Goal: Task Accomplishment & Management: Use online tool/utility

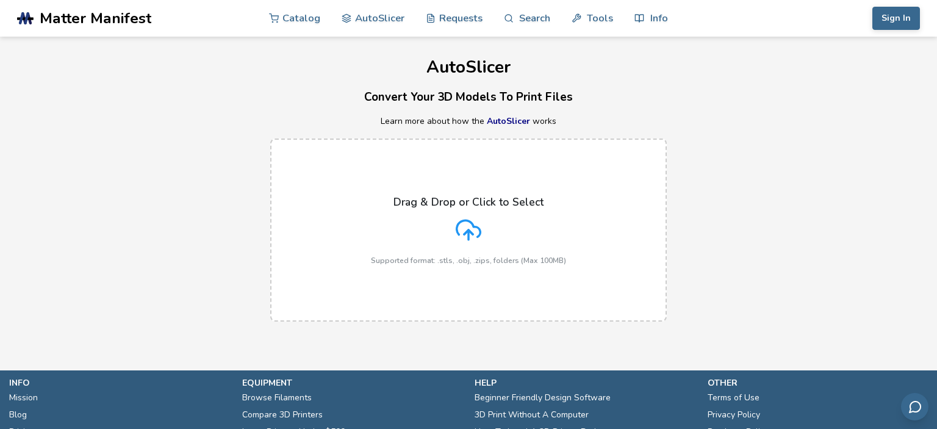
click at [258, 106] on h3 "Convert Your 3D Models To Print Files" at bounding box center [468, 97] width 937 height 19
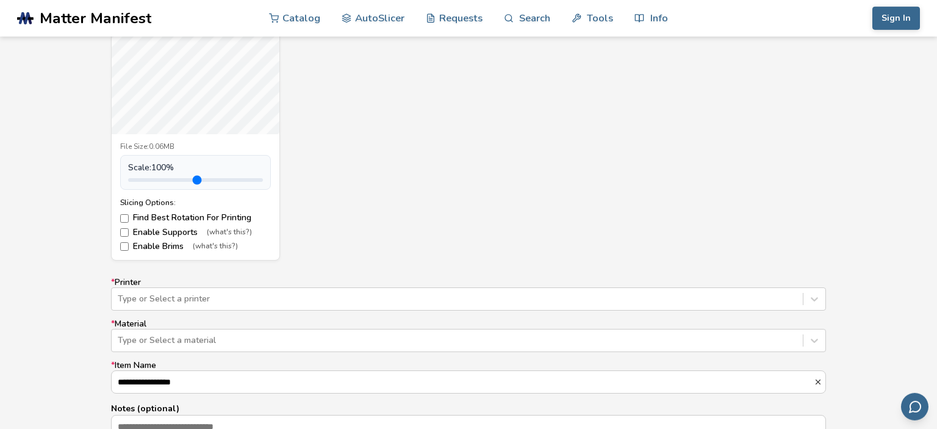
scroll to position [580, 0]
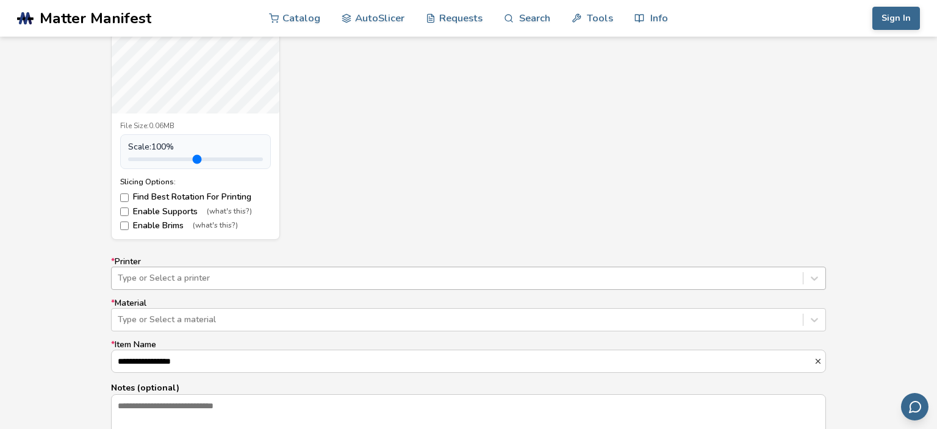
click at [320, 272] on div "Type or Select a printer" at bounding box center [468, 278] width 715 height 23
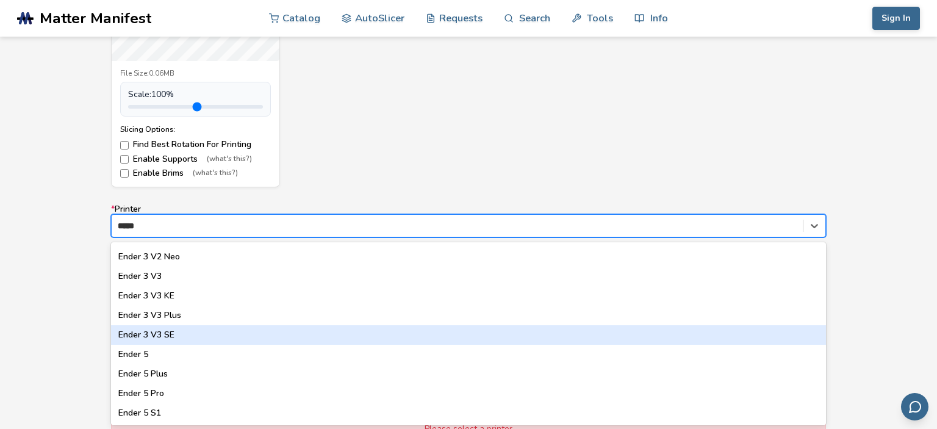
scroll to position [0, 0]
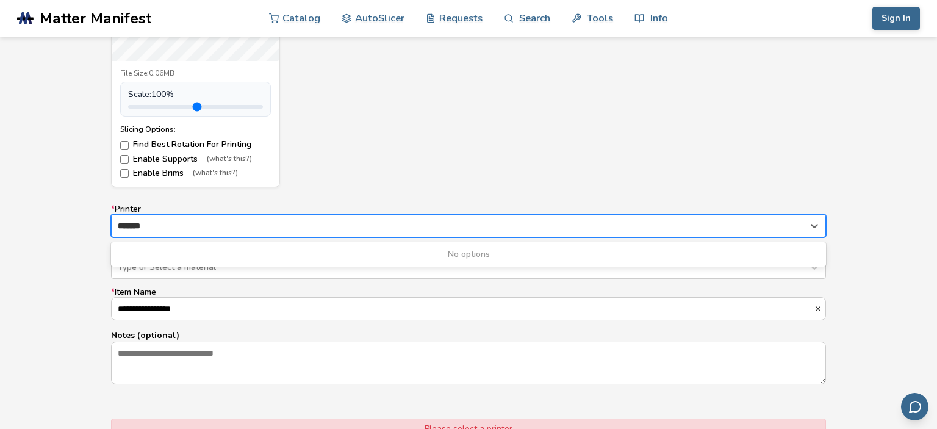
type input "*****"
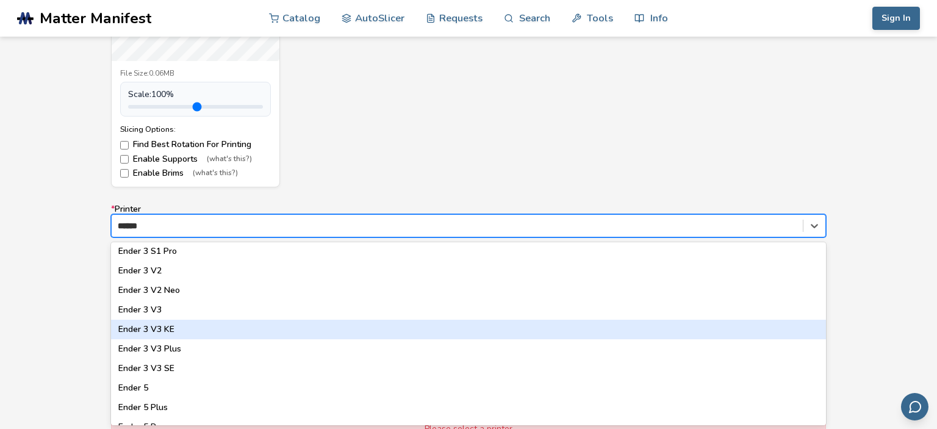
scroll to position [174, 0]
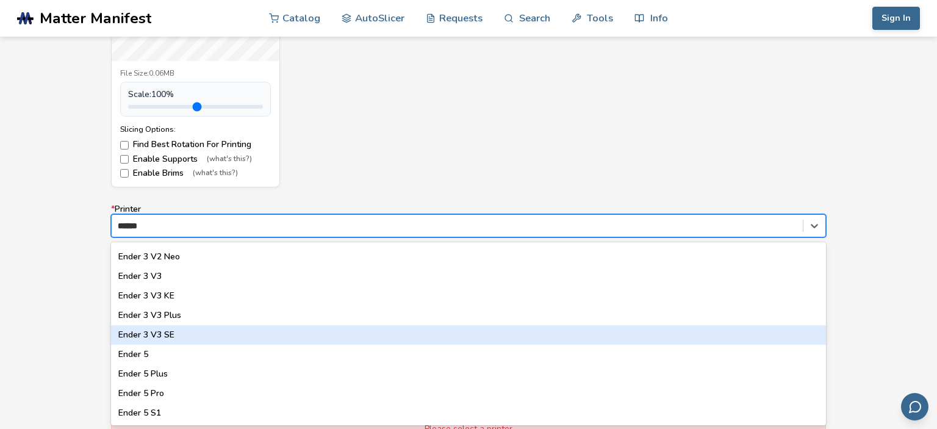
click at [192, 329] on div "Ender 3 V3 SE" at bounding box center [468, 335] width 715 height 20
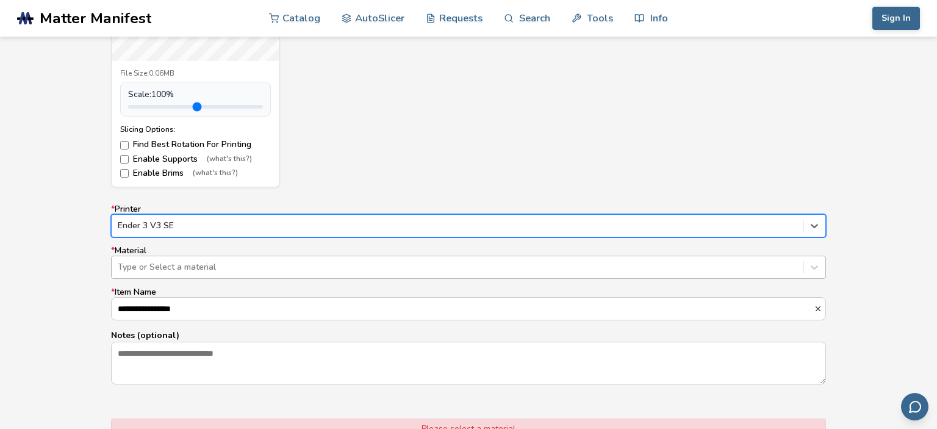
click at [196, 266] on div at bounding box center [457, 267] width 679 height 12
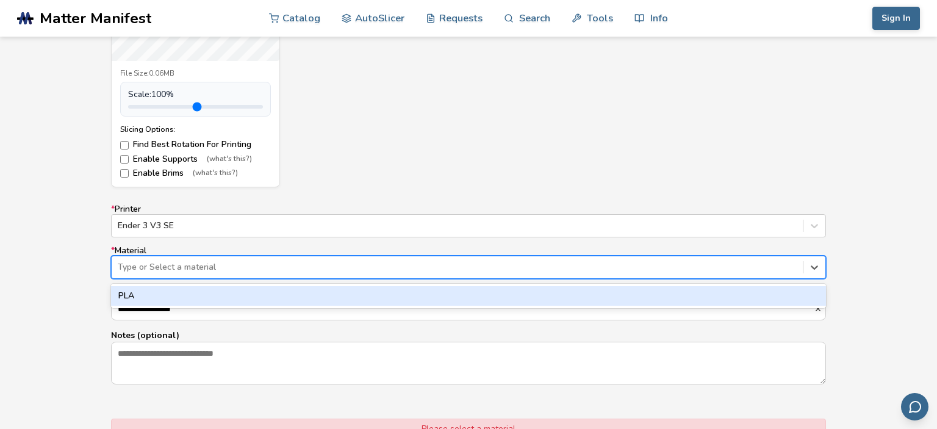
click at [193, 291] on div "PLA" at bounding box center [468, 296] width 715 height 20
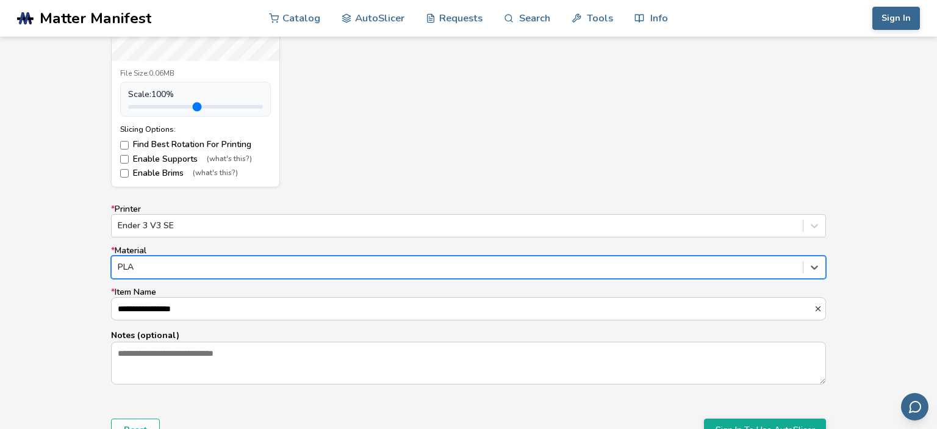
scroll to position [697, 0]
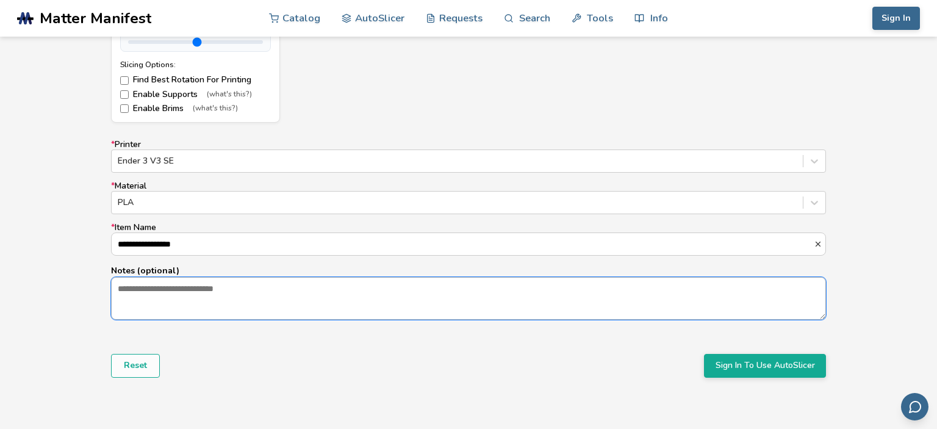
click at [160, 304] on textarea "Notes (optional)" at bounding box center [469, 298] width 714 height 41
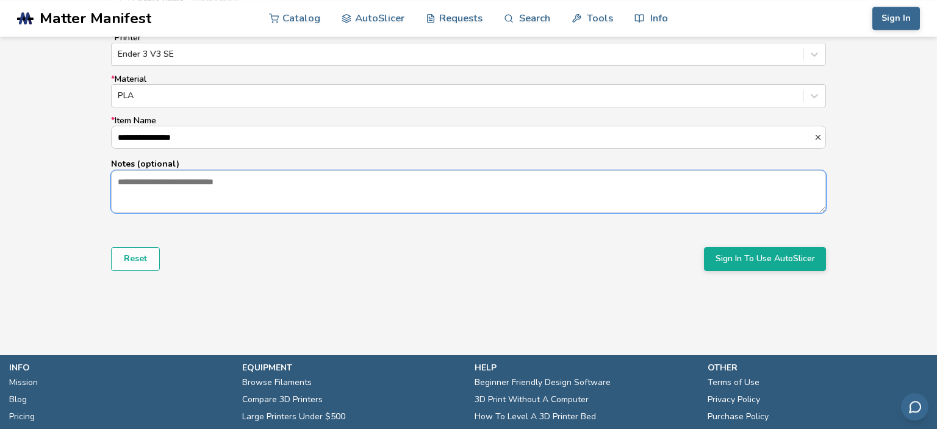
scroll to position [826, 0]
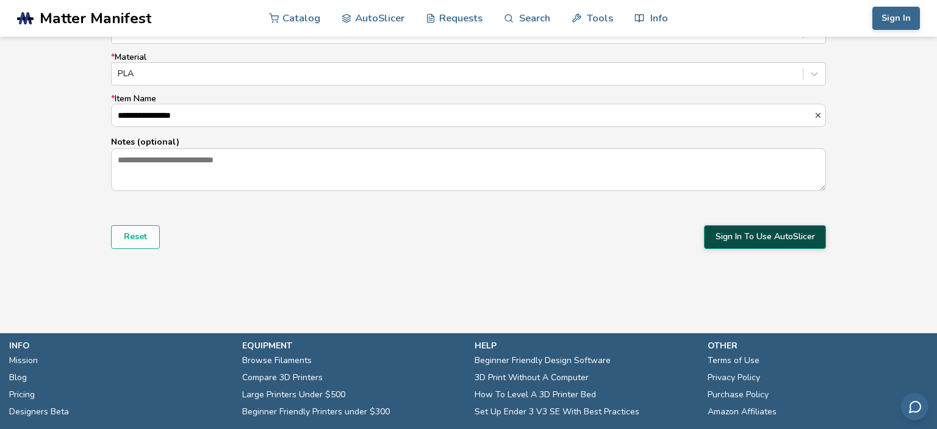
click at [755, 240] on button "Sign In To Use AutoSlicer" at bounding box center [765, 236] width 122 height 23
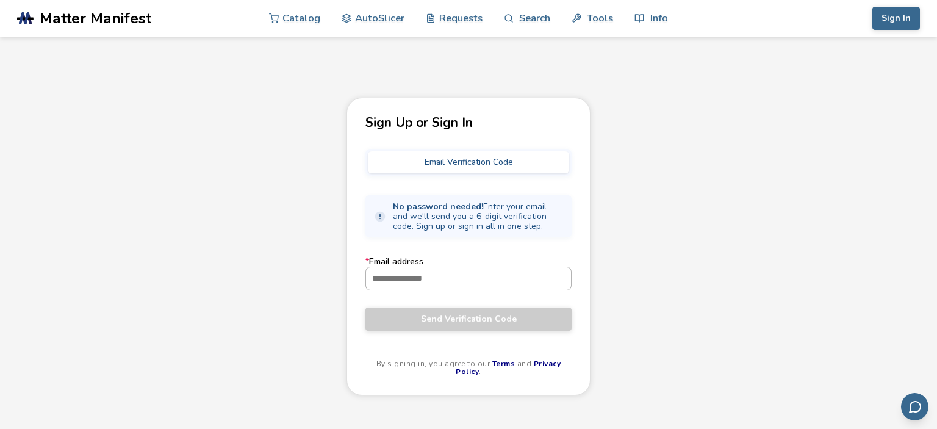
click at [455, 277] on input "* Email address" at bounding box center [468, 278] width 205 height 22
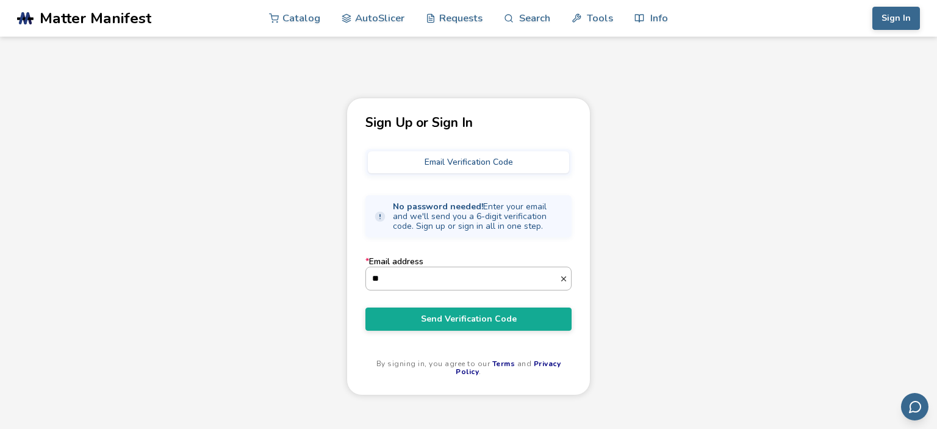
type input "*"
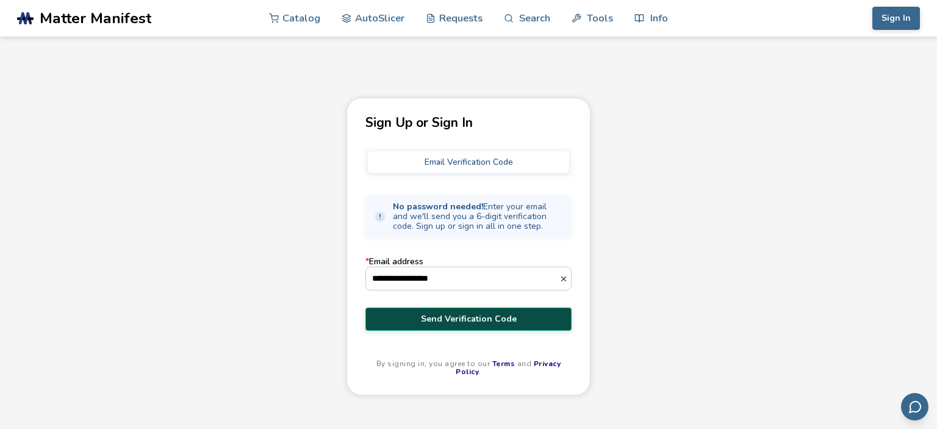
type input "**********"
click at [411, 322] on span "Send Verification Code" at bounding box center [469, 319] width 188 height 10
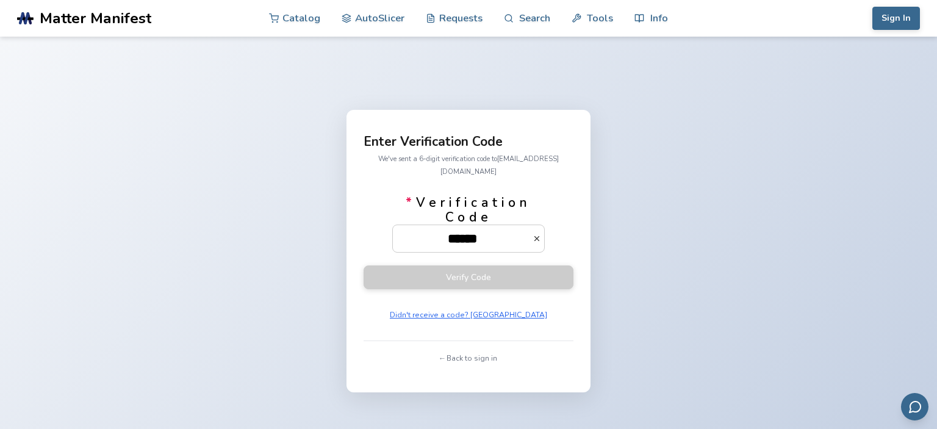
scroll to position [0, 16]
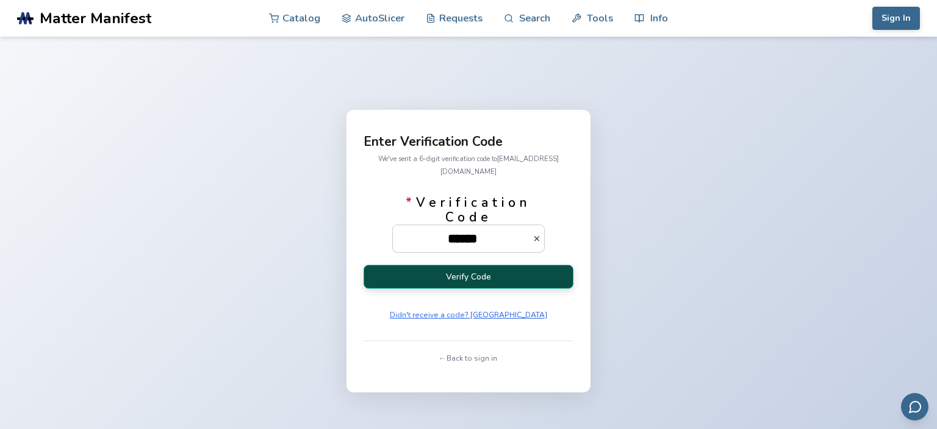
type input "******"
click at [468, 278] on button "Verify Code" at bounding box center [469, 277] width 210 height 24
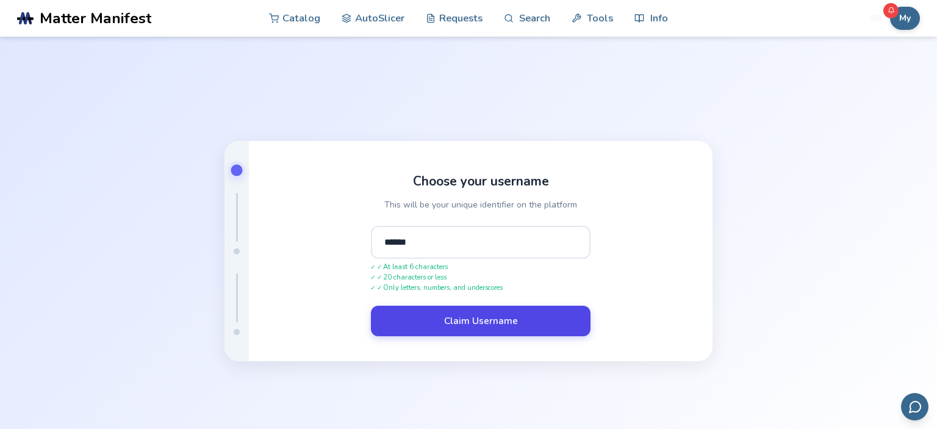
type input "******"
click at [492, 323] on button "Claim Username" at bounding box center [481, 321] width 220 height 31
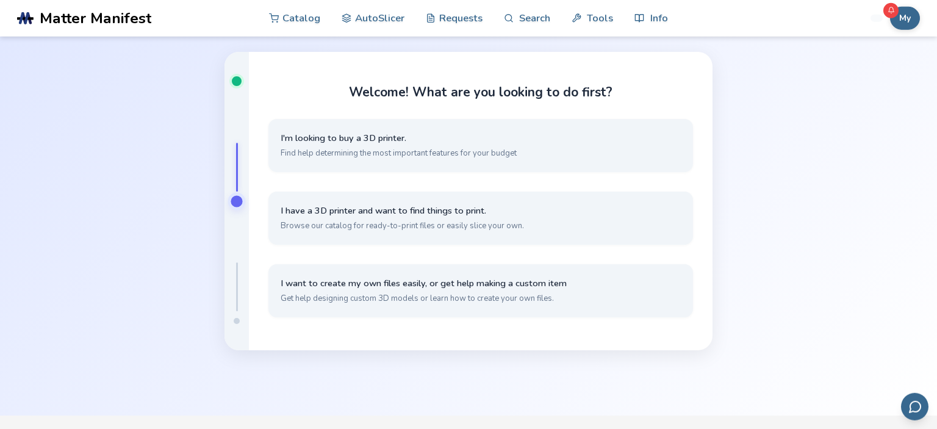
scroll to position [64, 0]
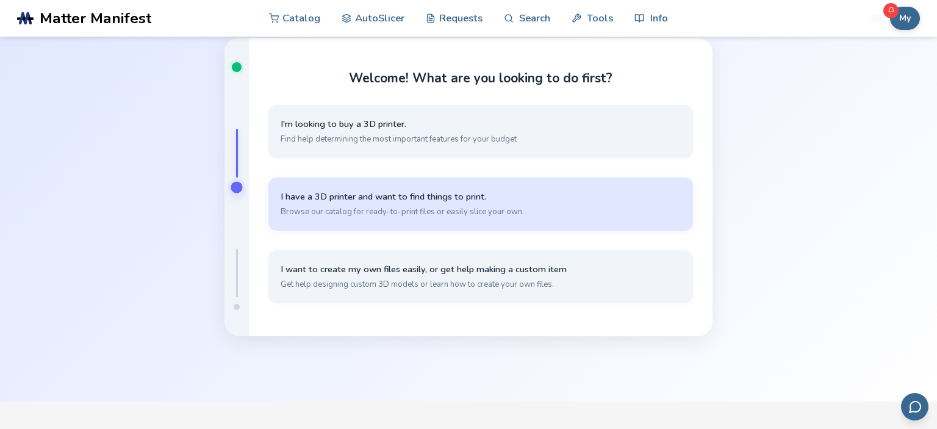
click at [511, 211] on span "Browse our catalog for ready-to-print files or easily slice your own." at bounding box center [481, 211] width 400 height 11
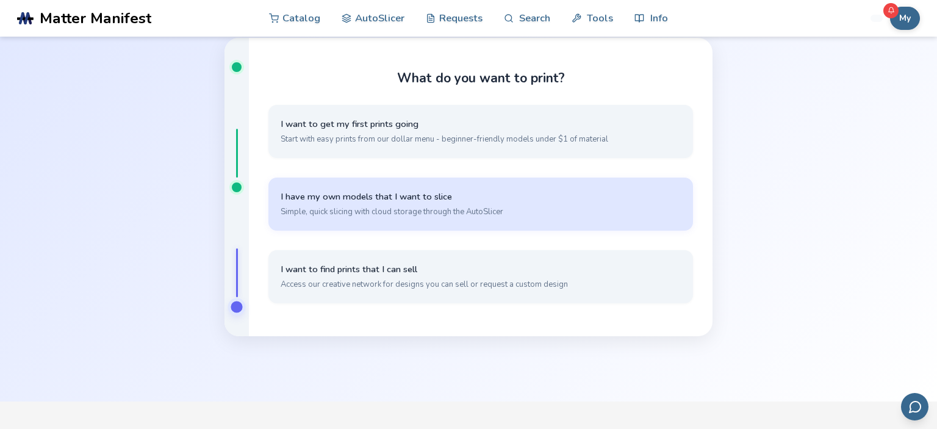
click at [479, 193] on span "I have my own models that I want to slice" at bounding box center [481, 197] width 400 height 12
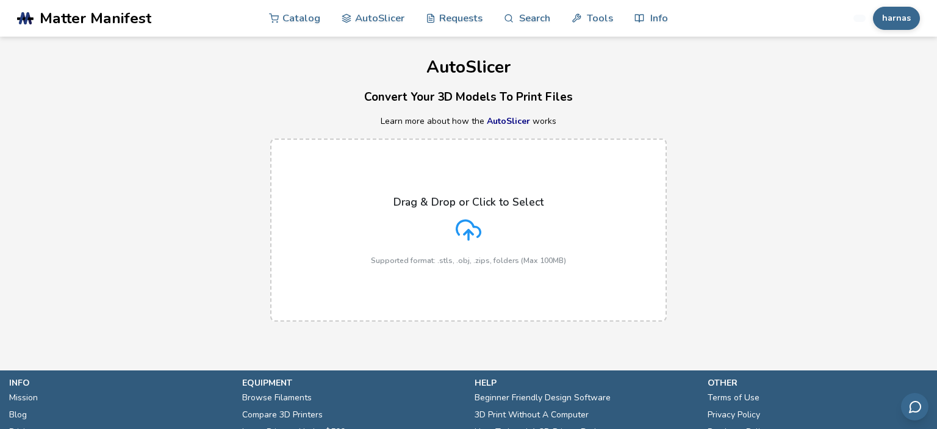
click at [431, 218] on div "Drag & Drop or Click to Select Supported format: .stls, .obj, .zips, folders (M…" at bounding box center [468, 230] width 195 height 69
click at [0, 0] on input "Drag & Drop or Click to Select Supported format: .stls, .obj, .zips, folders (M…" at bounding box center [0, 0] width 0 height 0
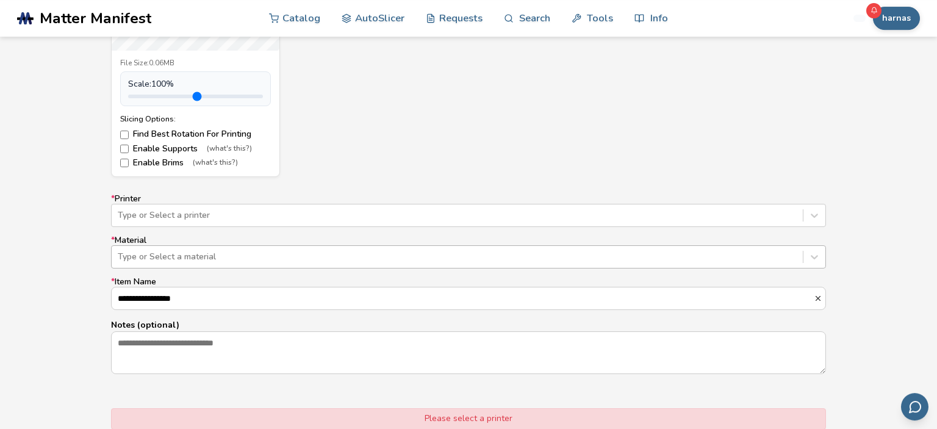
scroll to position [644, 0]
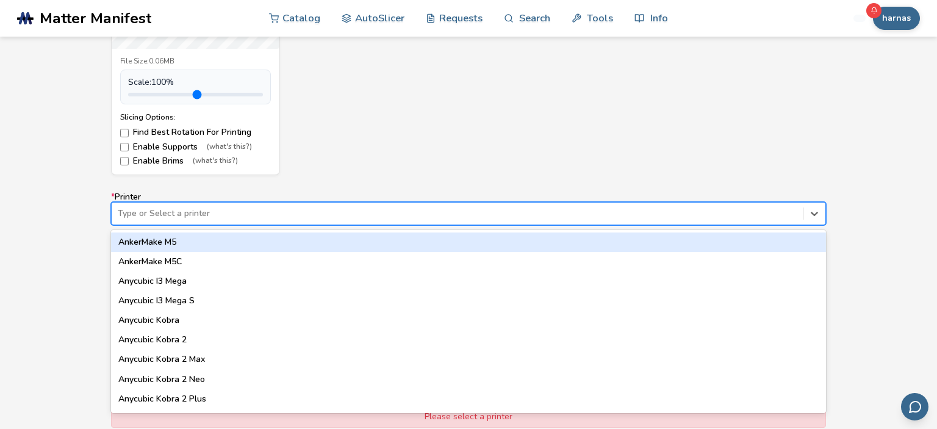
click at [360, 205] on div "Type or Select a printer" at bounding box center [457, 213] width 691 height 17
type input "*****"
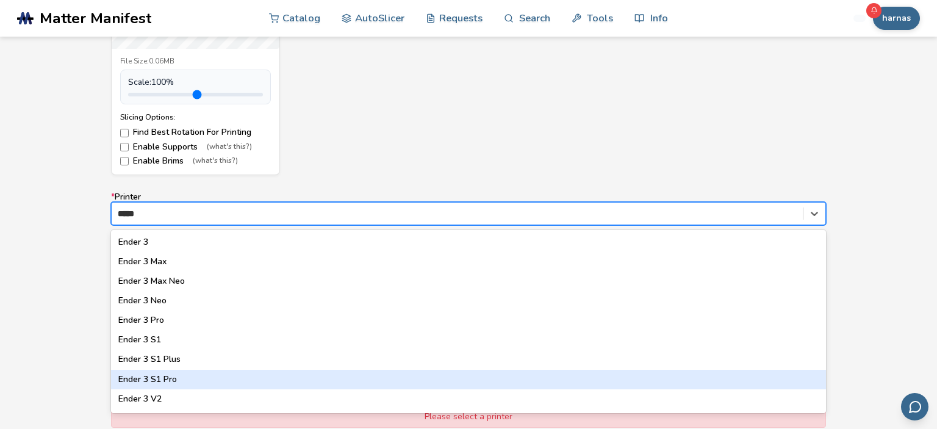
click at [238, 380] on div "Ender 3 S1 Pro" at bounding box center [468, 380] width 715 height 20
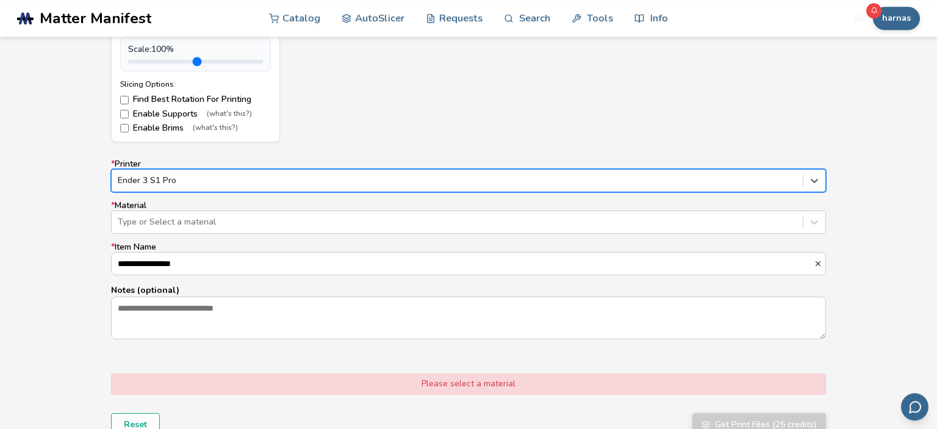
scroll to position [708, 0]
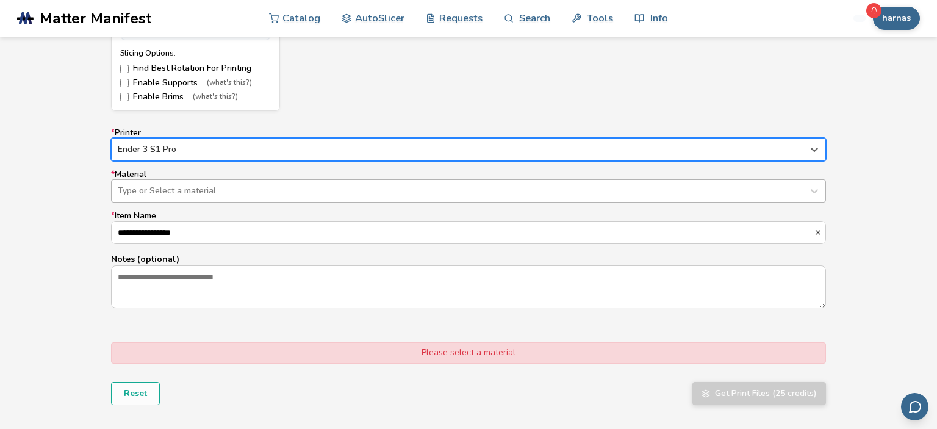
click at [170, 199] on div "Type or Select a material" at bounding box center [457, 190] width 691 height 17
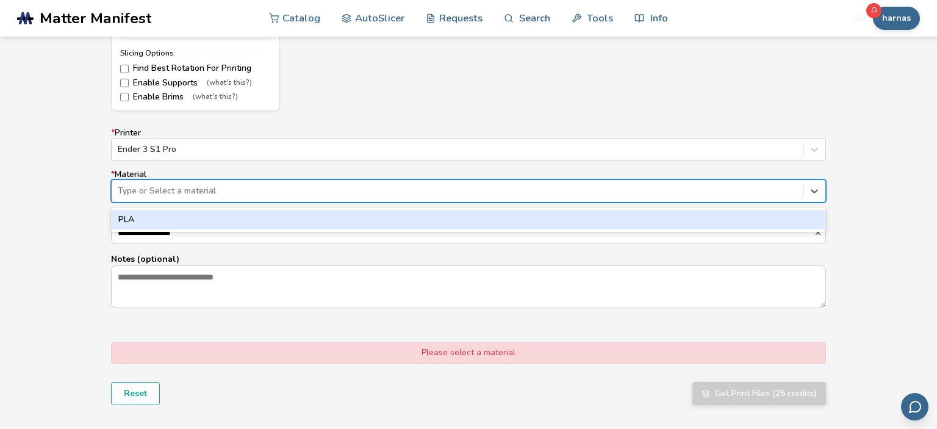
click at [173, 217] on div "PLA" at bounding box center [468, 220] width 715 height 20
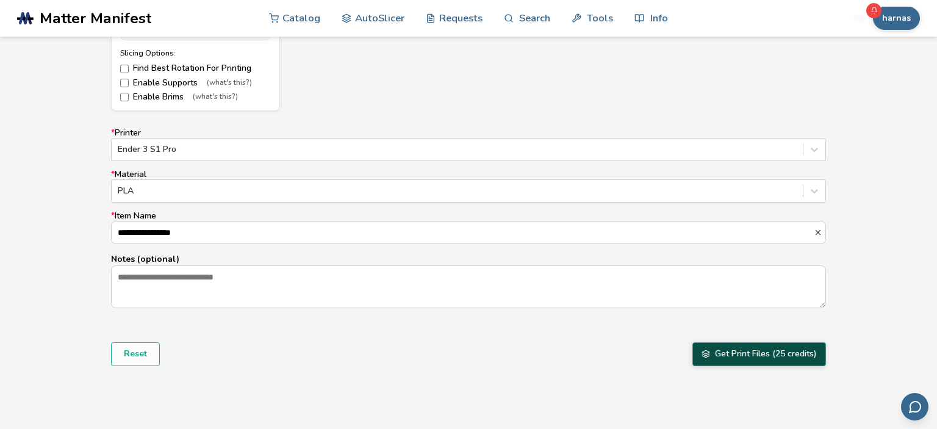
click at [788, 362] on button "Get Print Files (25 credits)" at bounding box center [760, 353] width 134 height 23
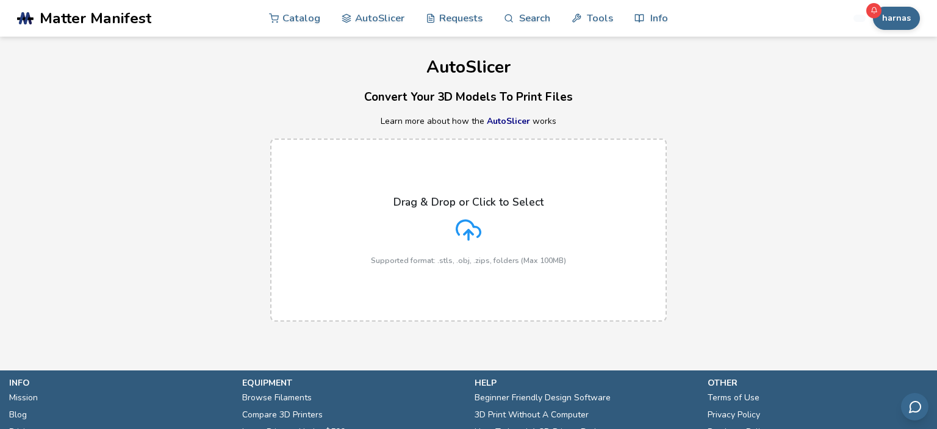
click at [418, 192] on label "Drag & Drop or Click to Select Supported format: .stls, .obj, .zips, folders (M…" at bounding box center [468, 230] width 397 height 183
click at [0, 0] on input "Drag & Drop or Click to Select Supported format: .stls, .obj, .zips, folders (M…" at bounding box center [0, 0] width 0 height 0
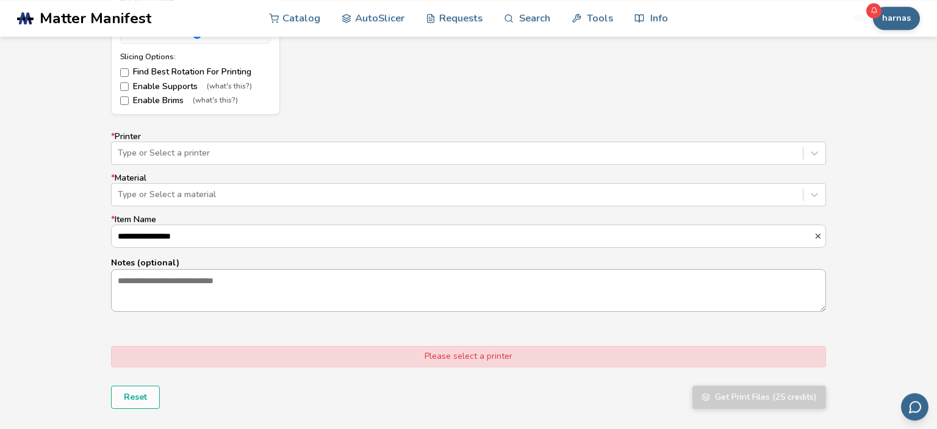
scroll to position [773, 0]
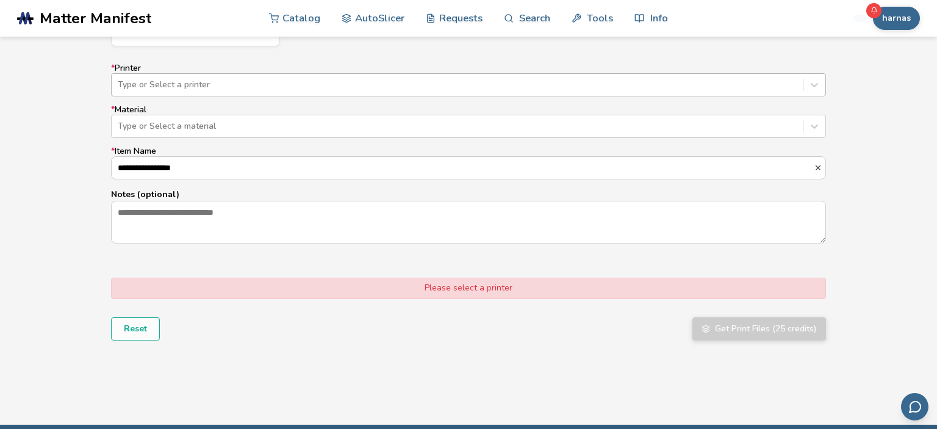
click at [323, 73] on div "Type or Select a printer" at bounding box center [468, 84] width 715 height 23
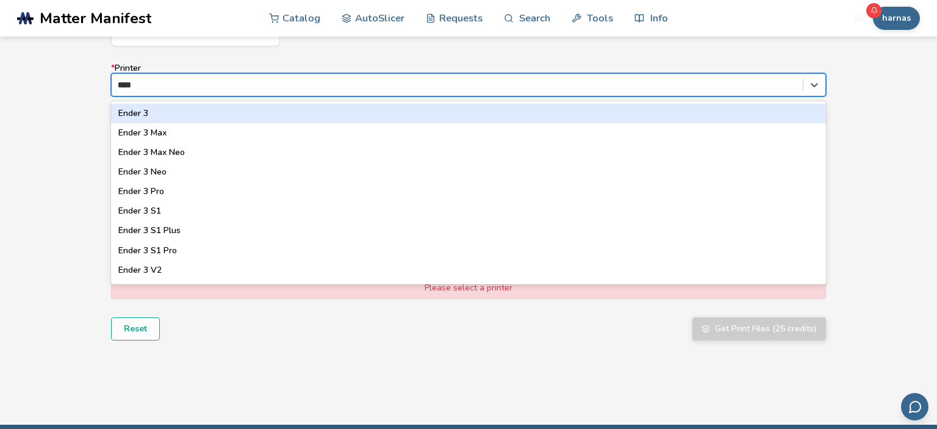
type input "*****"
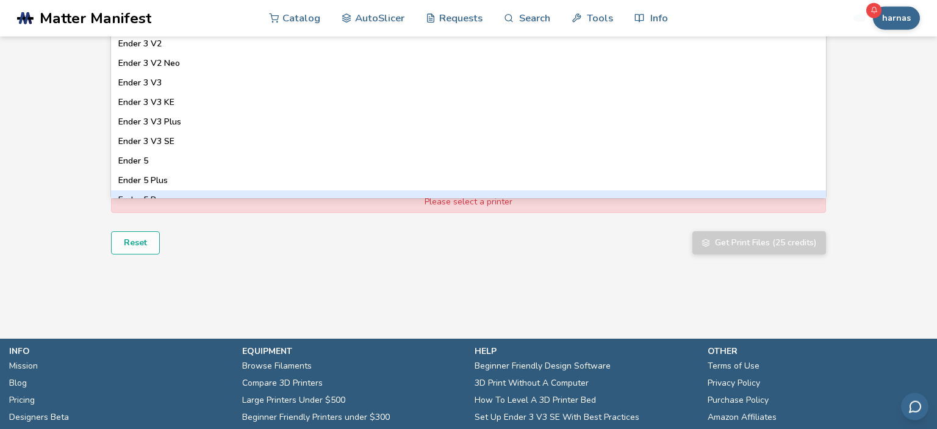
scroll to position [837, 0]
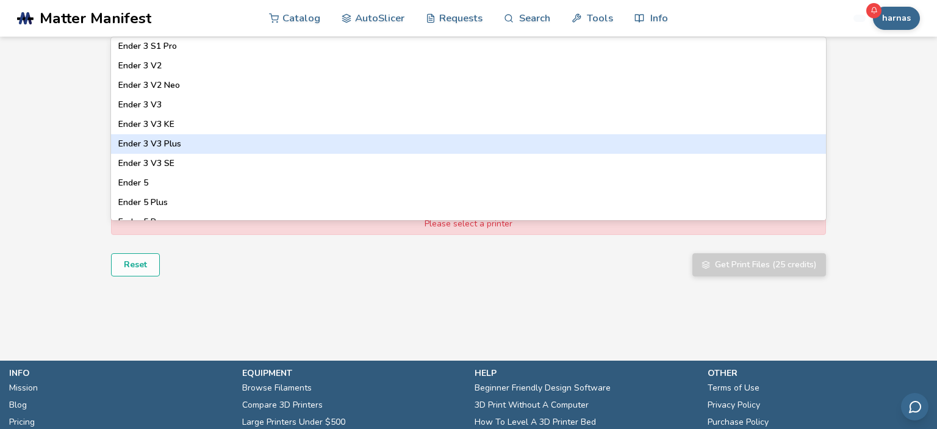
click at [179, 152] on div "Ender 3 V3 Plus" at bounding box center [468, 144] width 715 height 20
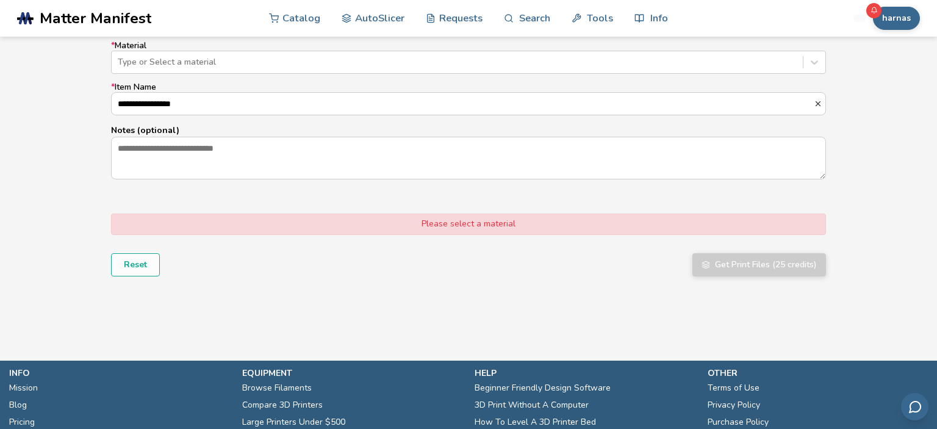
scroll to position [708, 0]
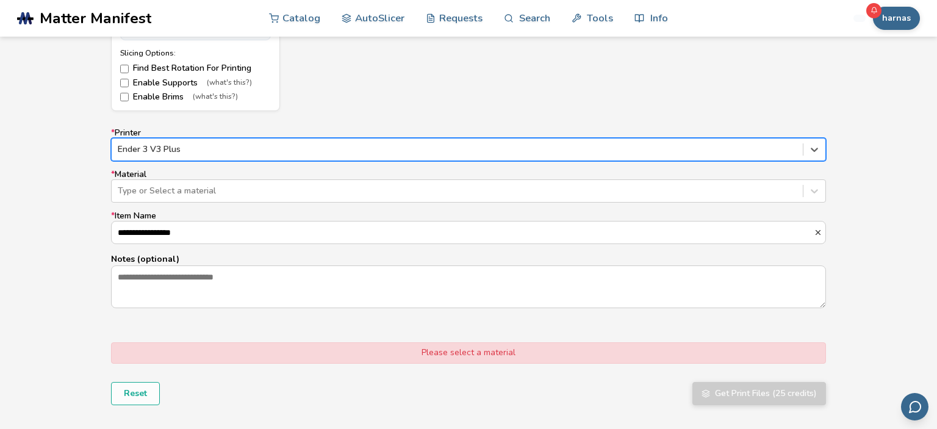
click at [201, 138] on div "Ender 3 V3 Plus" at bounding box center [468, 149] width 715 height 23
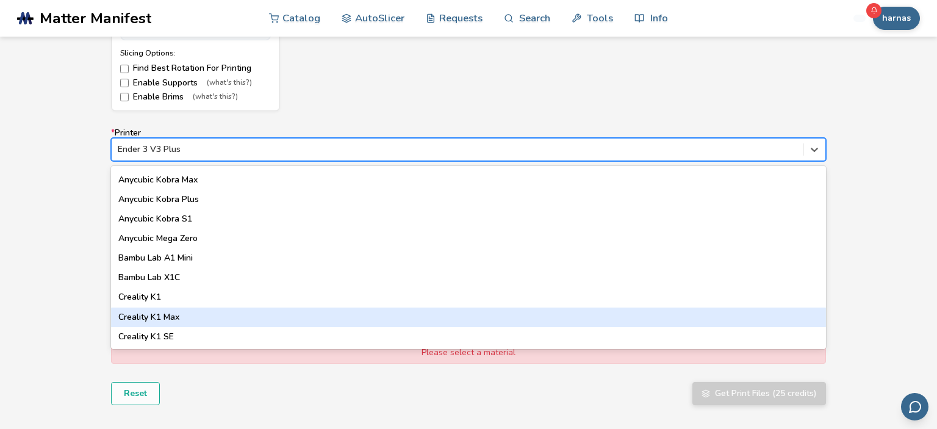
scroll to position [70, 0]
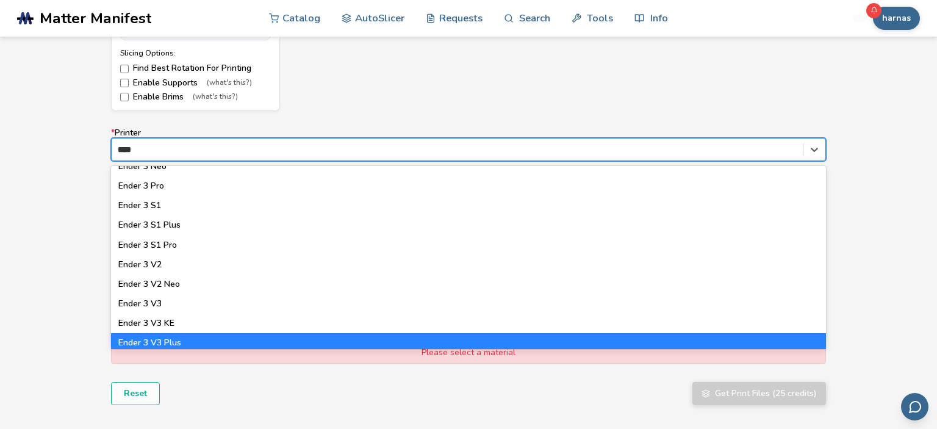
type input "*****"
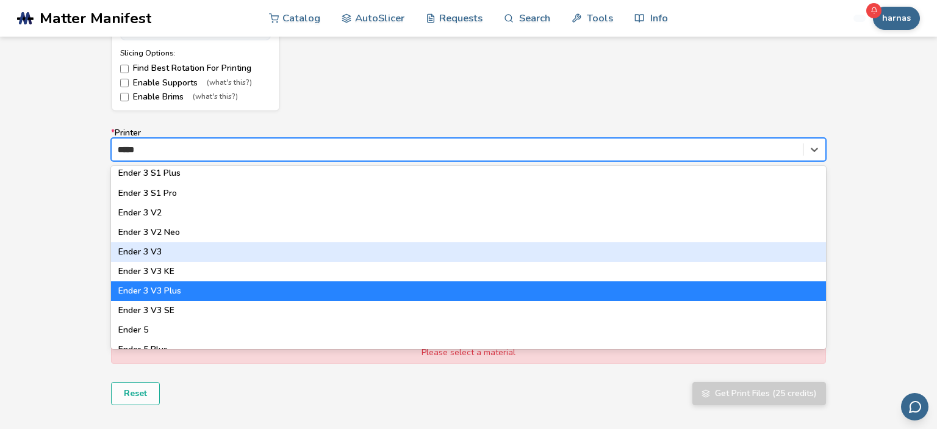
scroll to position [140, 0]
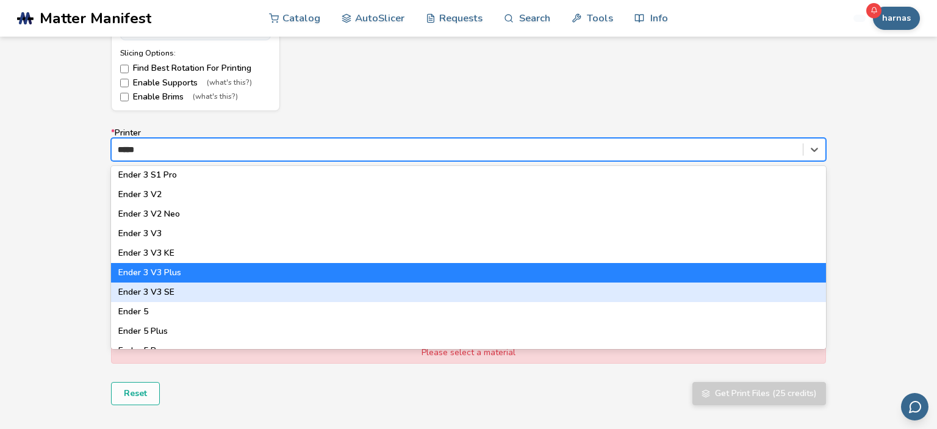
click at [217, 295] on div "Ender 3 V3 SE" at bounding box center [468, 293] width 715 height 20
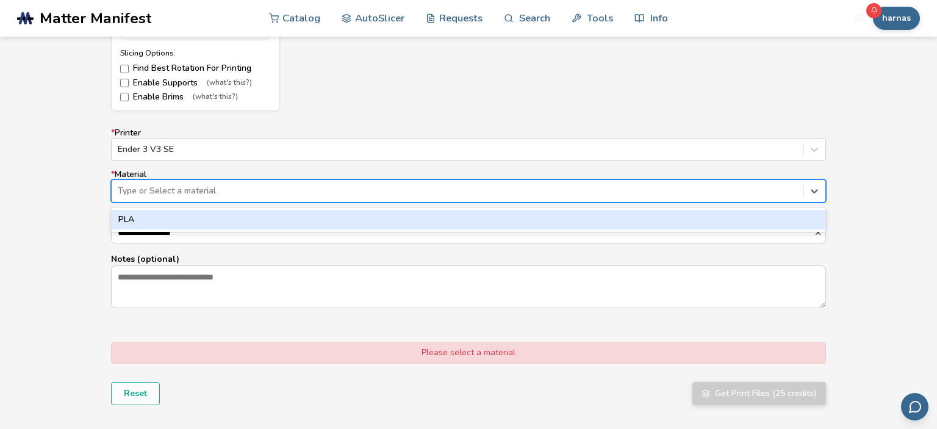
click at [196, 196] on div at bounding box center [457, 191] width 679 height 12
click at [196, 210] on div "PLA" at bounding box center [468, 220] width 715 height 20
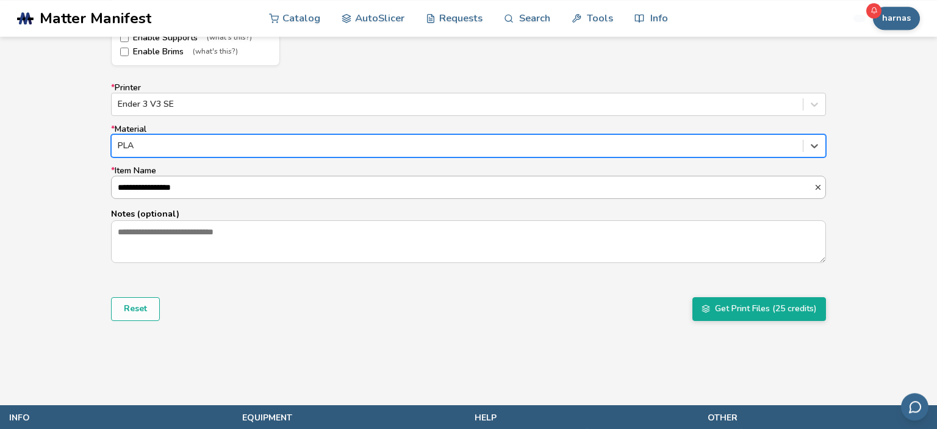
scroll to position [773, 0]
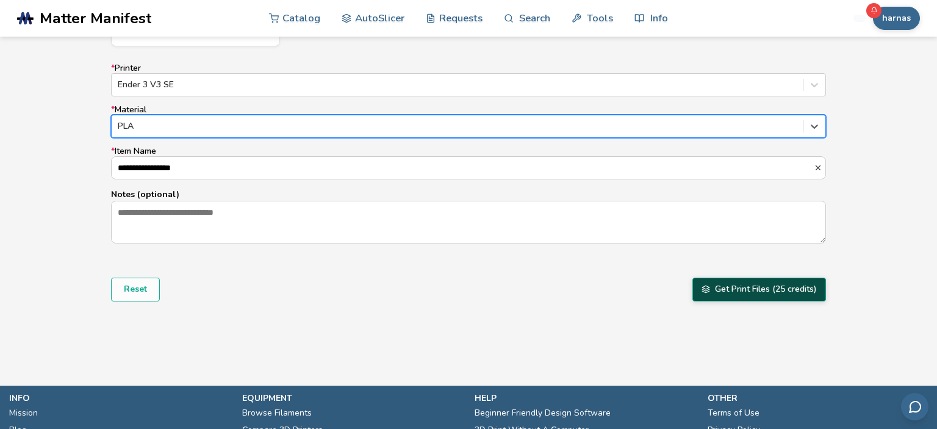
click at [746, 297] on button "Get Print Files (25 credits)" at bounding box center [760, 289] width 134 height 23
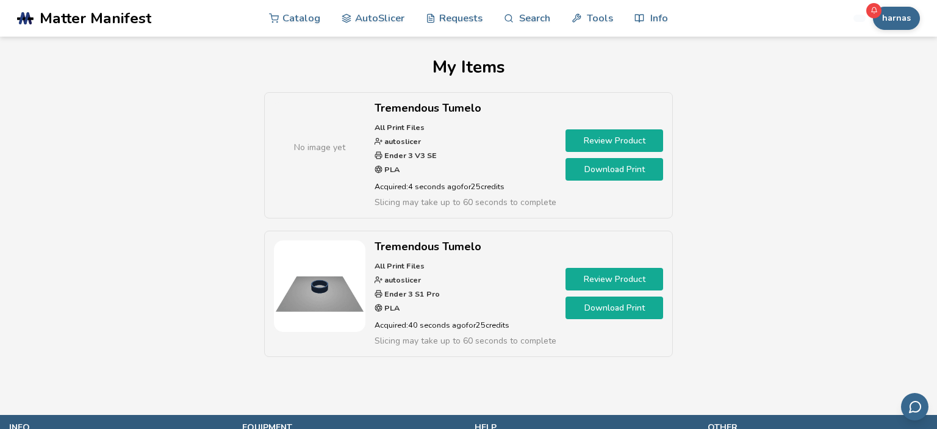
click at [472, 163] on p "All Print Files autoslicer Ender 3 V3 SE PLA" at bounding box center [466, 149] width 182 height 56
click at [575, 141] on link "Review Product" at bounding box center [615, 140] width 98 height 23
click at [602, 170] on link "Download Print" at bounding box center [615, 169] width 98 height 23
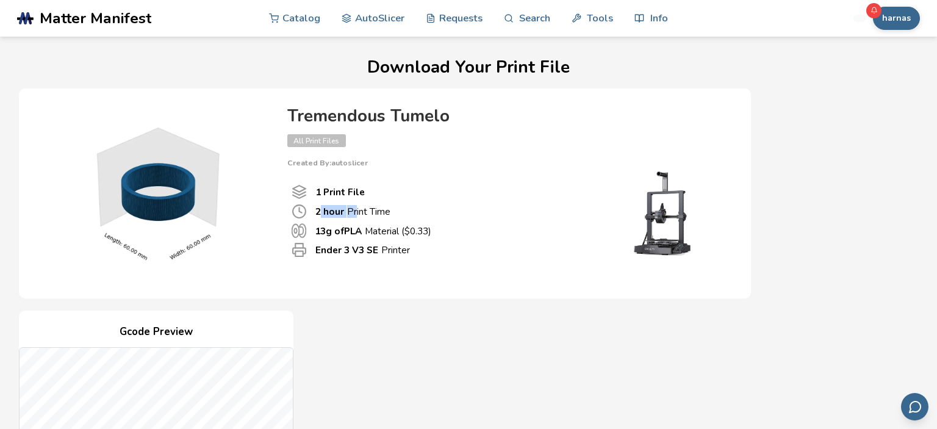
drag, startPoint x: 331, startPoint y: 214, endPoint x: 350, endPoint y: 212, distance: 19.0
click at [350, 212] on p "2 hour Print Time" at bounding box center [352, 211] width 75 height 13
click at [320, 210] on b "2 hour" at bounding box center [329, 211] width 29 height 13
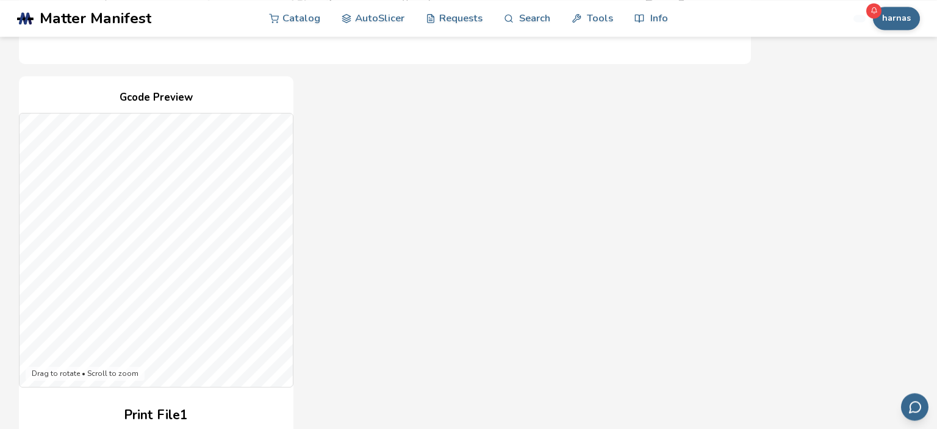
scroll to position [258, 0]
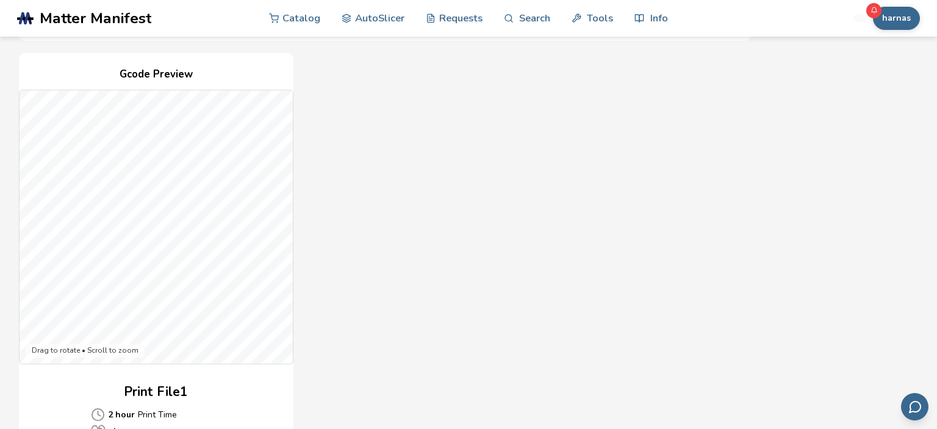
drag, startPoint x: 436, startPoint y: 336, endPoint x: 438, endPoint y: 322, distance: 14.8
